Goal: Transaction & Acquisition: Register for event/course

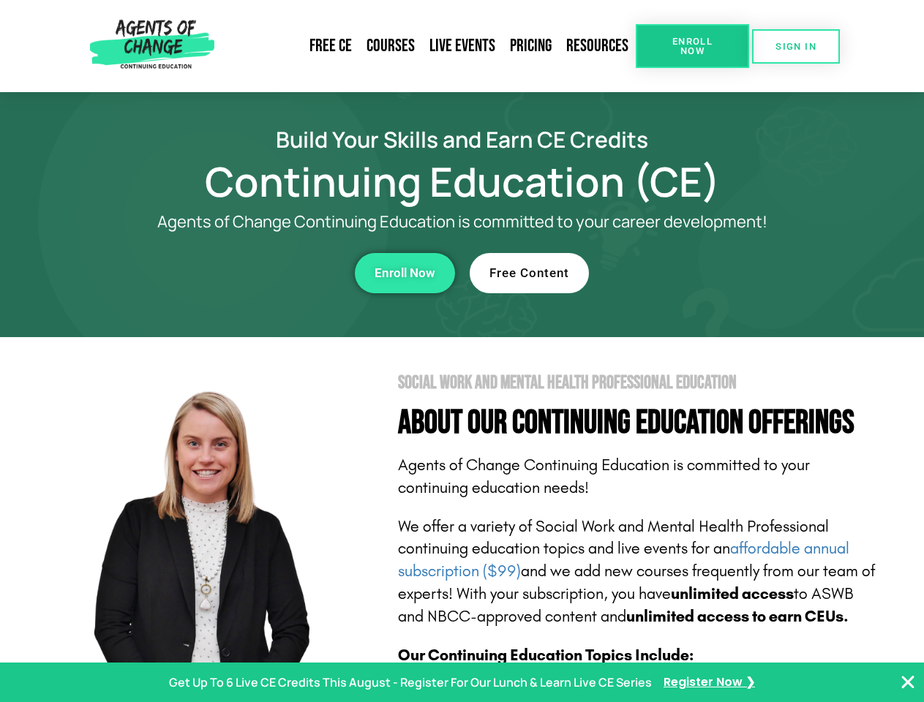
click at [462, 351] on section "Social Work and Mental Health Professional Education About Our Continuing Educa…" at bounding box center [462, 644] width 924 height 614
click at [692, 46] on span "Enroll Now" at bounding box center [692, 46] width 67 height 19
click at [796, 46] on span "SIGN IN" at bounding box center [795, 47] width 41 height 10
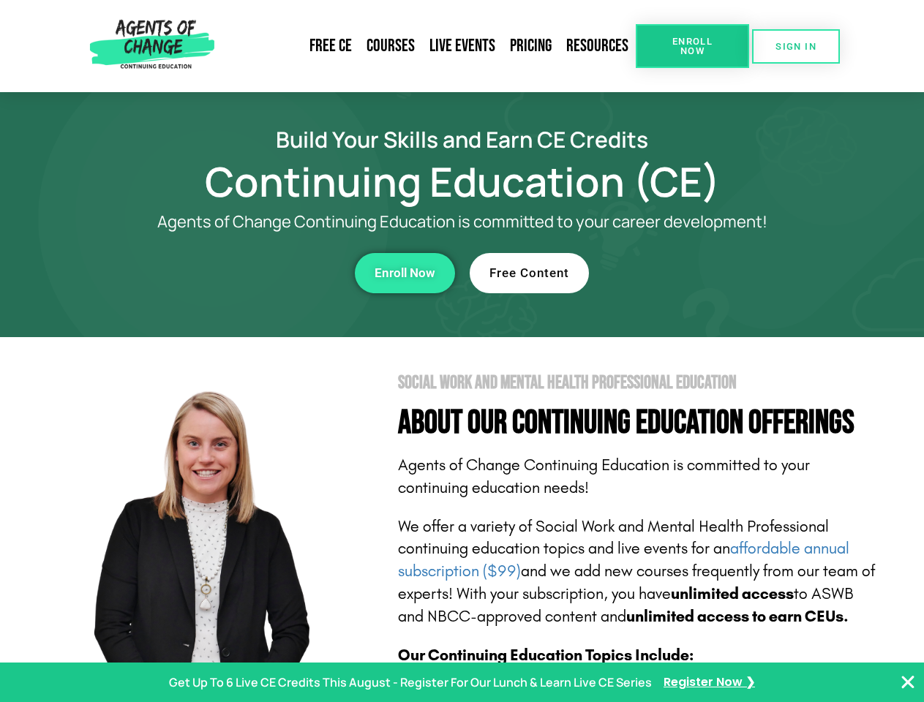
click at [254, 273] on div "Enroll Now" at bounding box center [254, 273] width 402 height 40
click at [404, 273] on span "Enroll Now" at bounding box center [404, 273] width 61 height 12
click at [671, 273] on div "Free Content" at bounding box center [671, 273] width 402 height 40
